Goal: Transaction & Acquisition: Purchase product/service

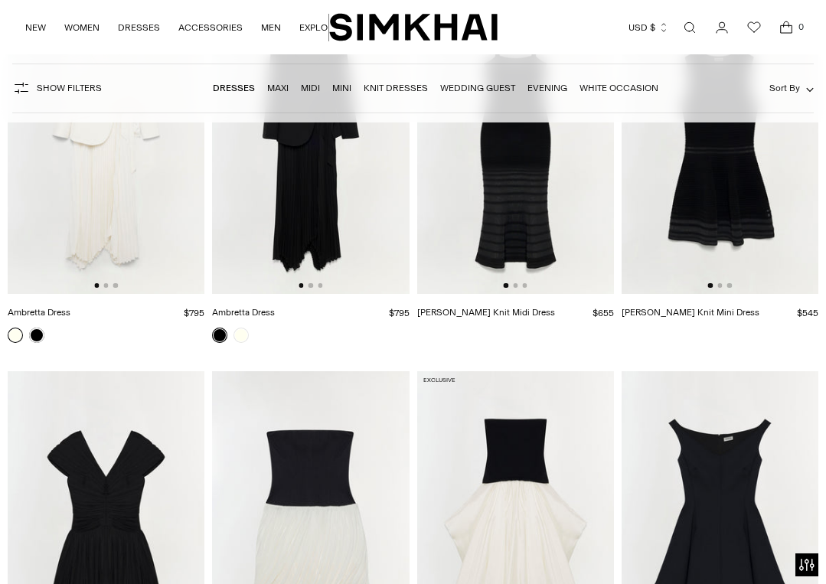
scroll to position [4560, 0]
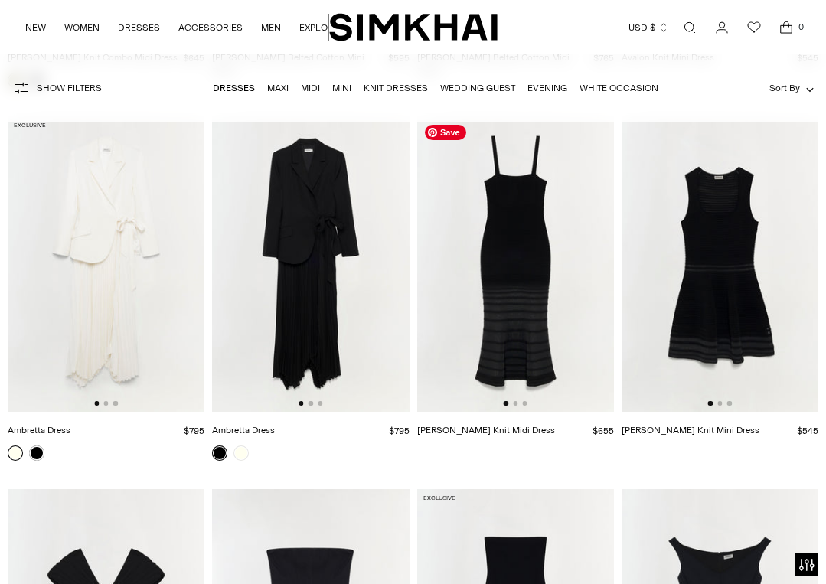
click at [523, 287] on img at bounding box center [515, 263] width 197 height 295
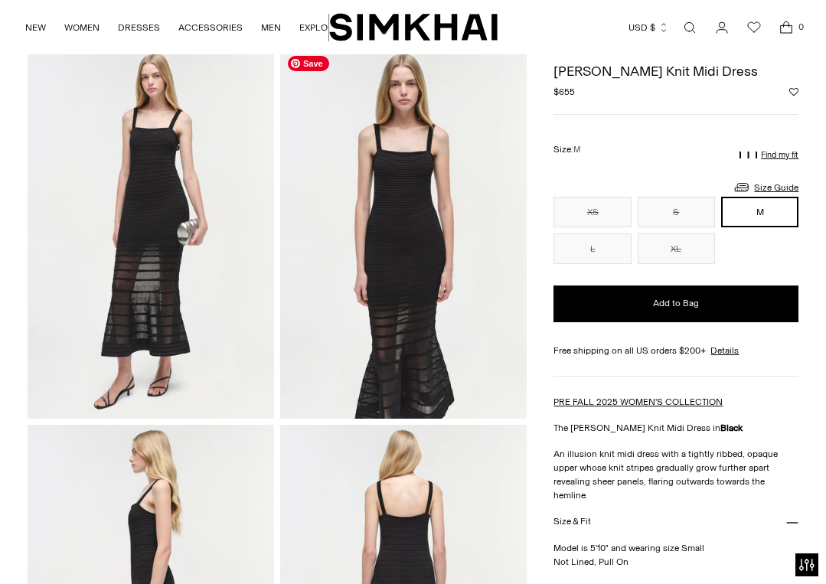
scroll to position [68, 0]
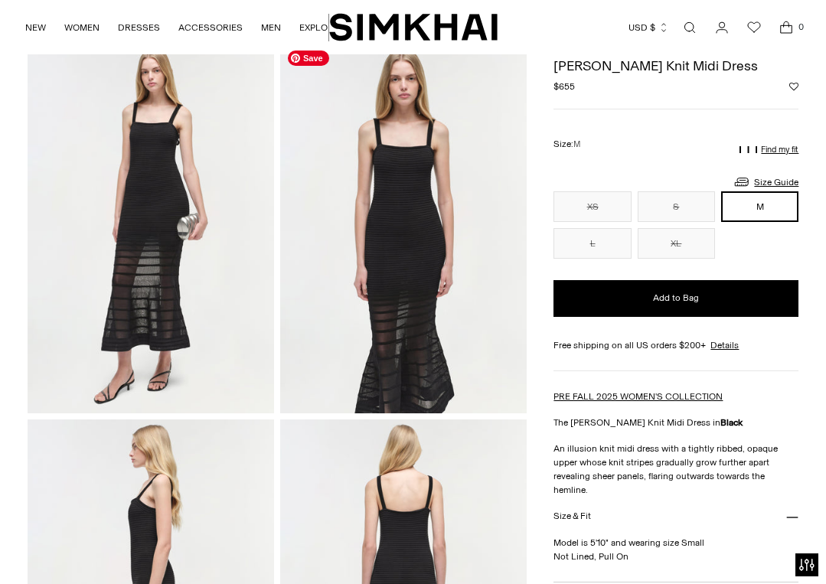
click at [431, 357] on img at bounding box center [403, 228] width 246 height 370
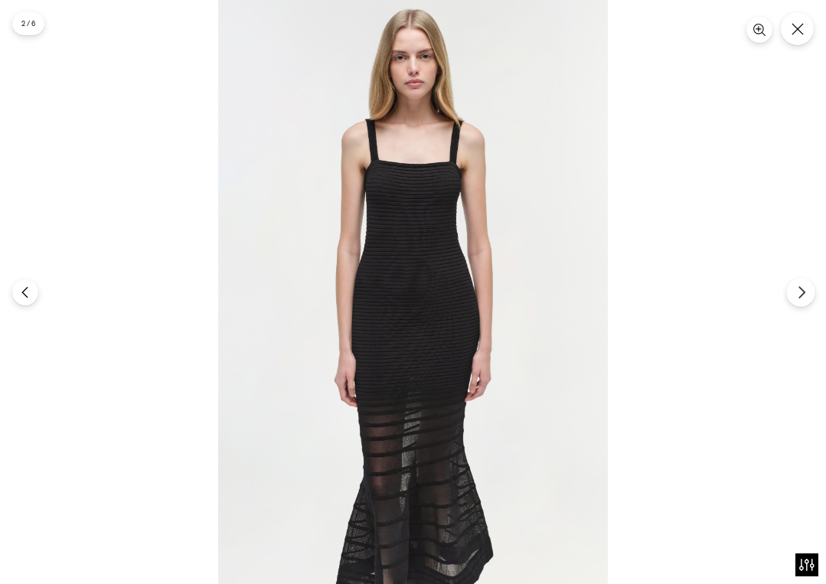
click at [804, 292] on icon "Next" at bounding box center [801, 292] width 14 height 14
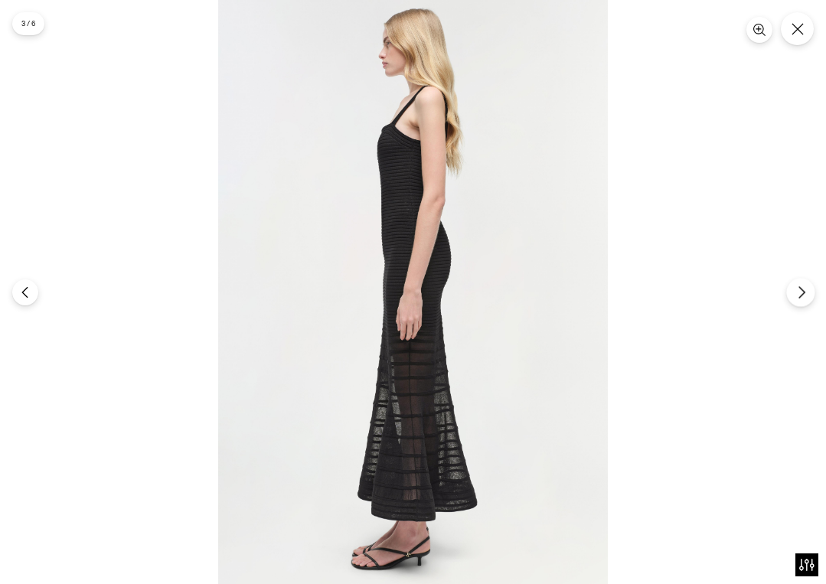
click at [804, 292] on icon "Next" at bounding box center [801, 292] width 14 height 14
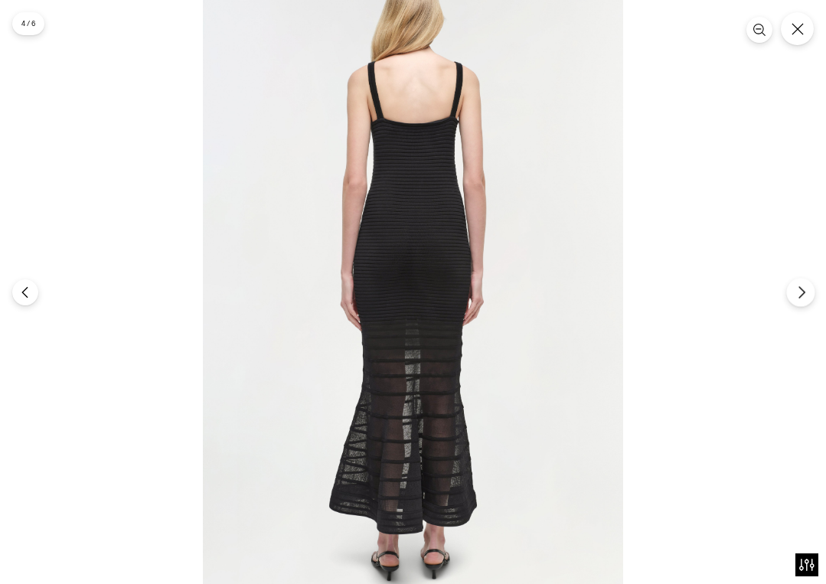
click at [804, 287] on icon "Next" at bounding box center [801, 292] width 14 height 14
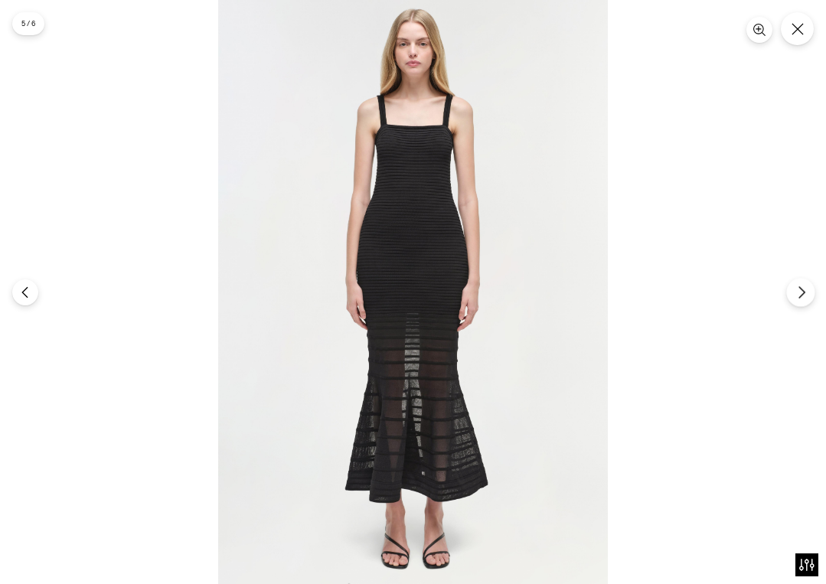
click at [804, 287] on icon "Next" at bounding box center [801, 292] width 14 height 14
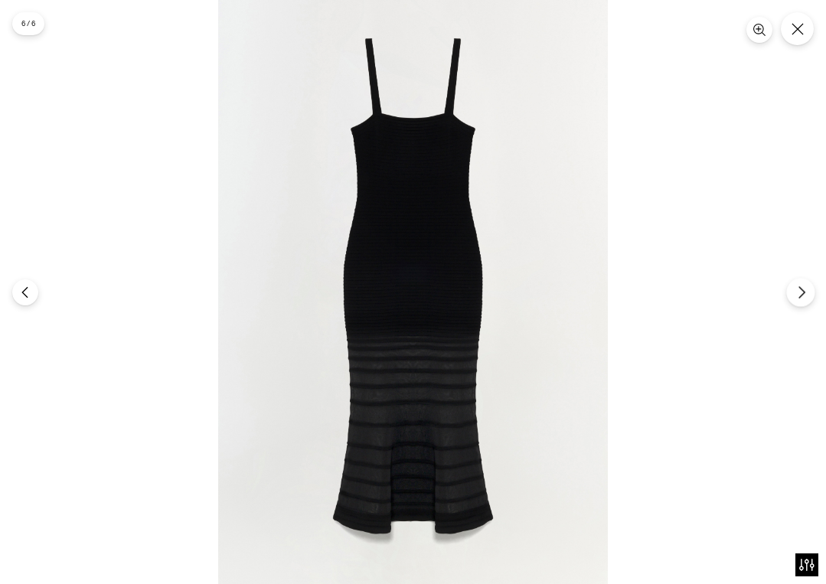
click at [804, 287] on icon "Next" at bounding box center [801, 292] width 14 height 14
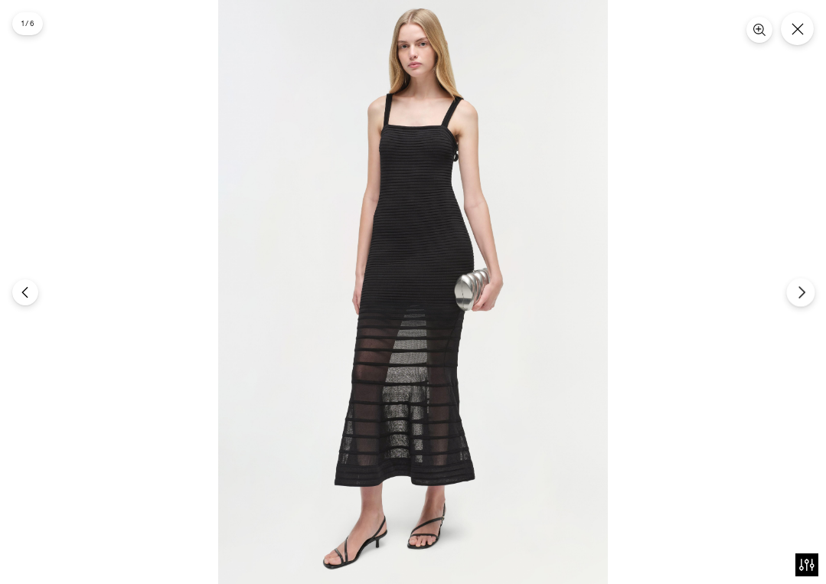
click at [804, 287] on icon "Next" at bounding box center [801, 292] width 14 height 14
